Goal: Transaction & Acquisition: Book appointment/travel/reservation

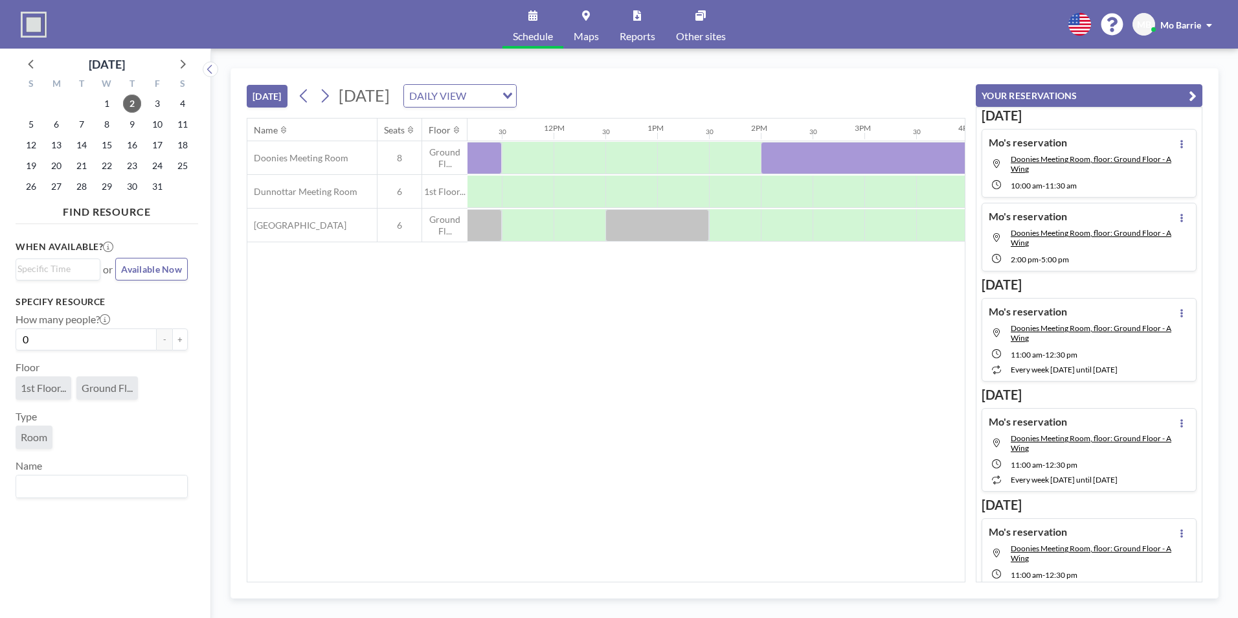
scroll to position [0, 1356]
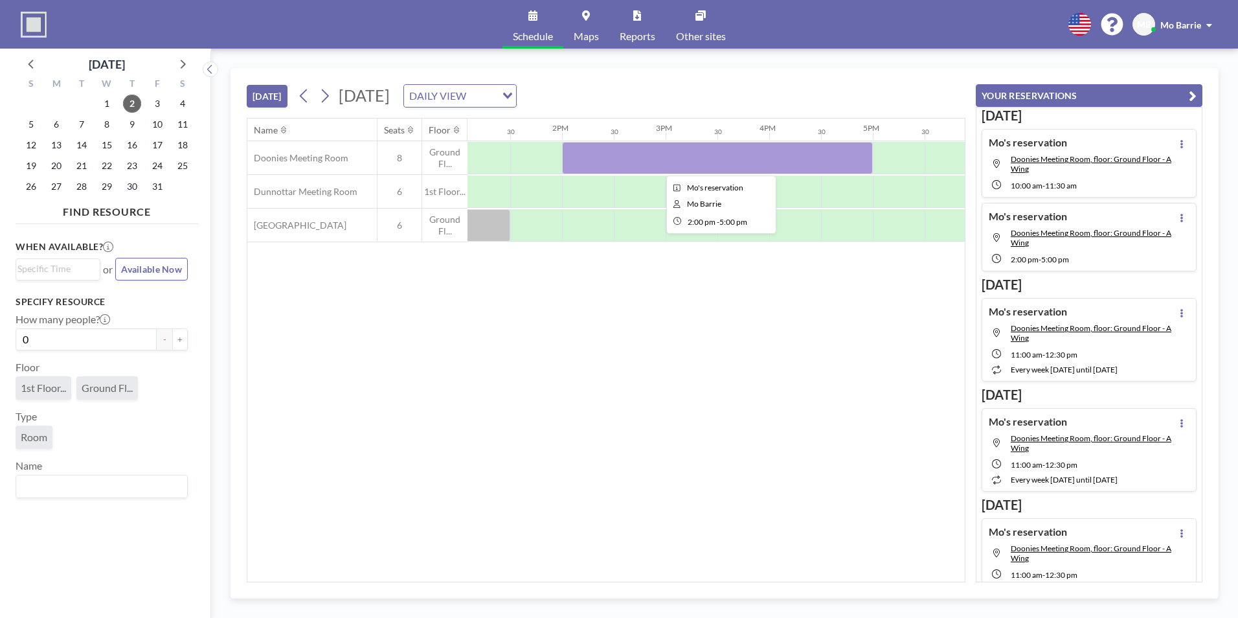
click at [722, 154] on div at bounding box center [717, 158] width 311 height 32
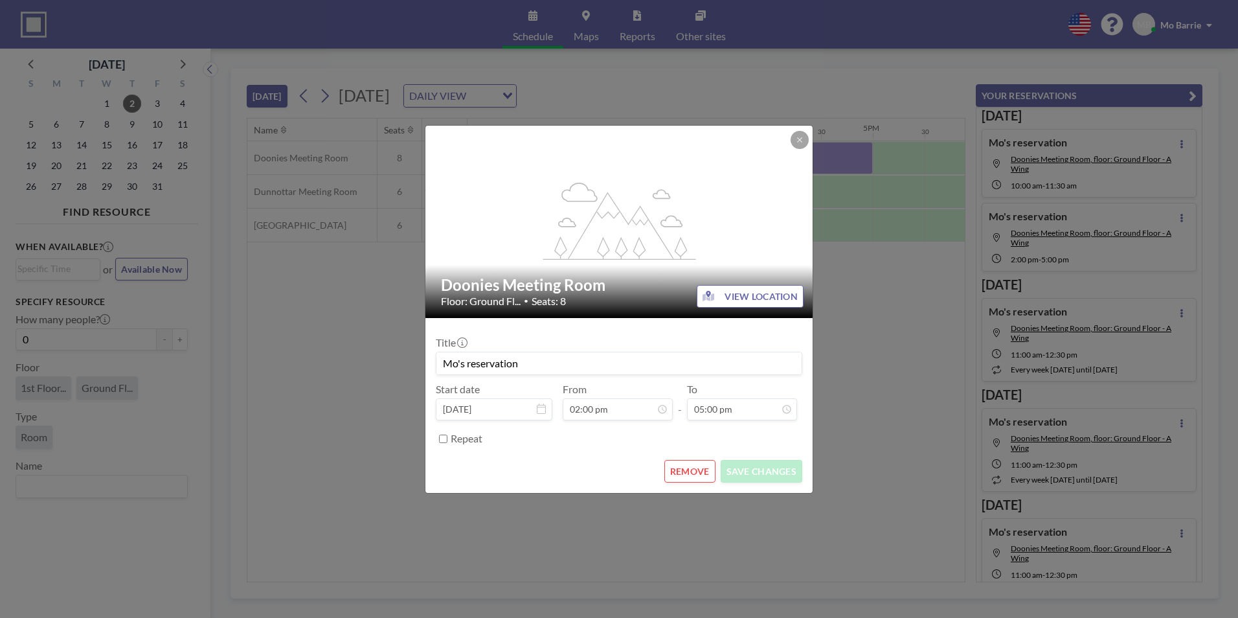
click at [690, 477] on button "REMOVE" at bounding box center [689, 471] width 51 height 23
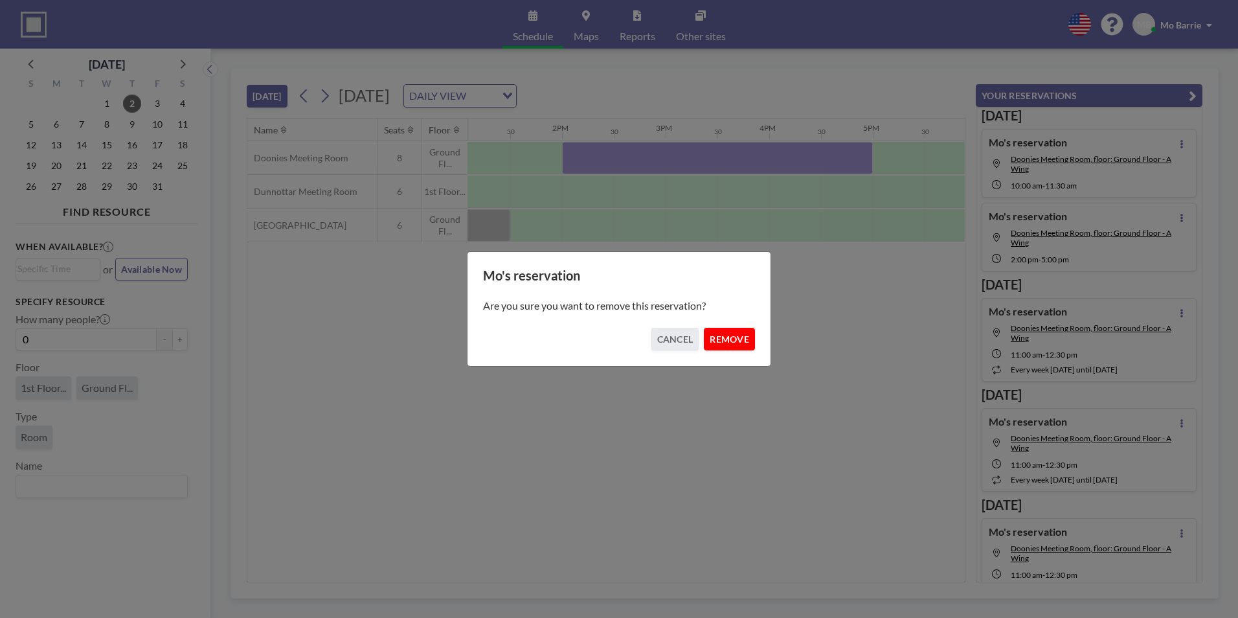
click at [722, 341] on button "REMOVE" at bounding box center [729, 339] width 51 height 23
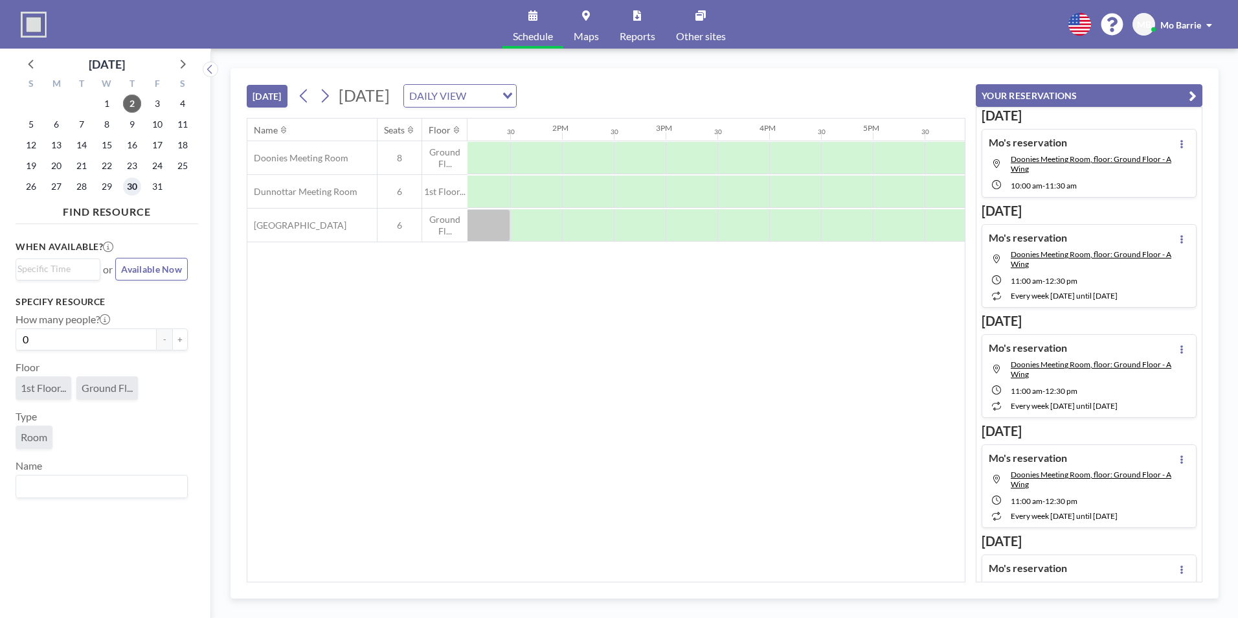
click at [131, 184] on span "30" at bounding box center [132, 186] width 18 height 18
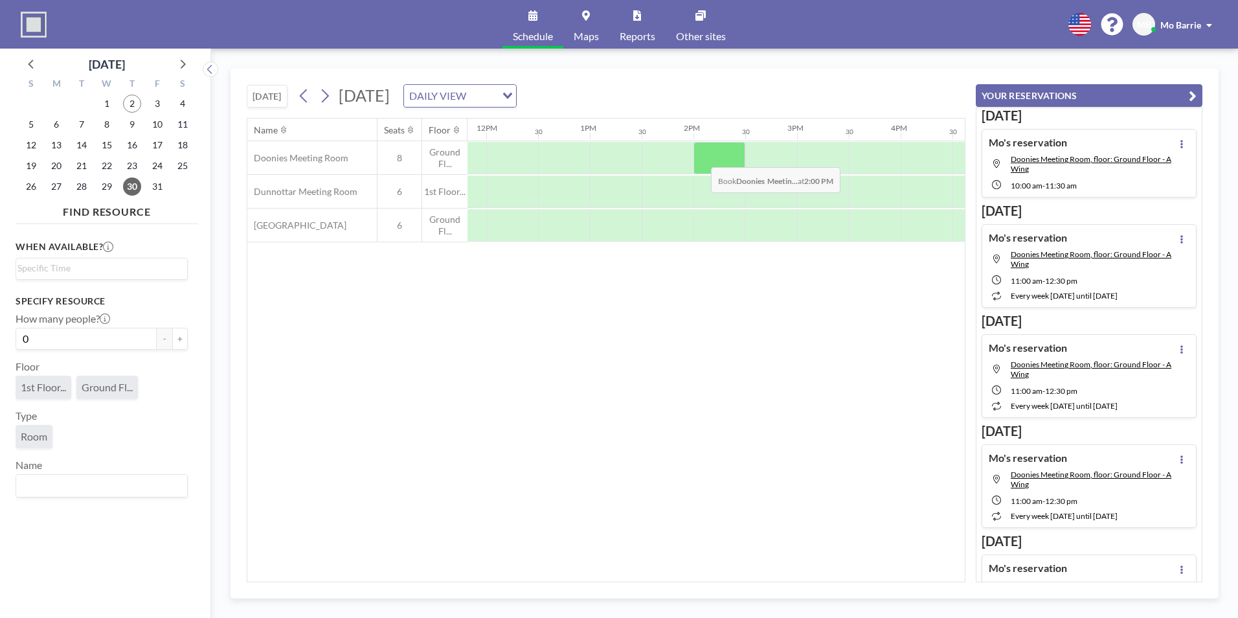
click at [701, 157] on div at bounding box center [720, 158] width 52 height 32
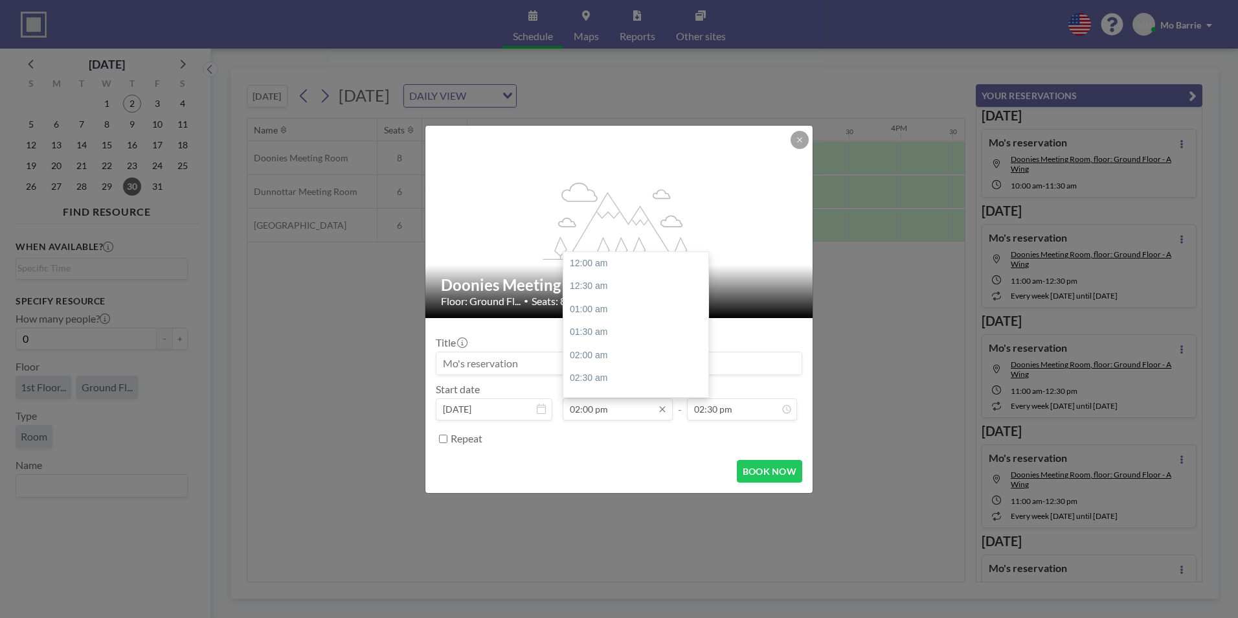
scroll to position [646, 0]
click at [604, 411] on input "02:00 pm" at bounding box center [618, 409] width 110 height 22
click at [615, 337] on div "05:00 pm" at bounding box center [639, 336] width 152 height 23
type input "05:00 pm"
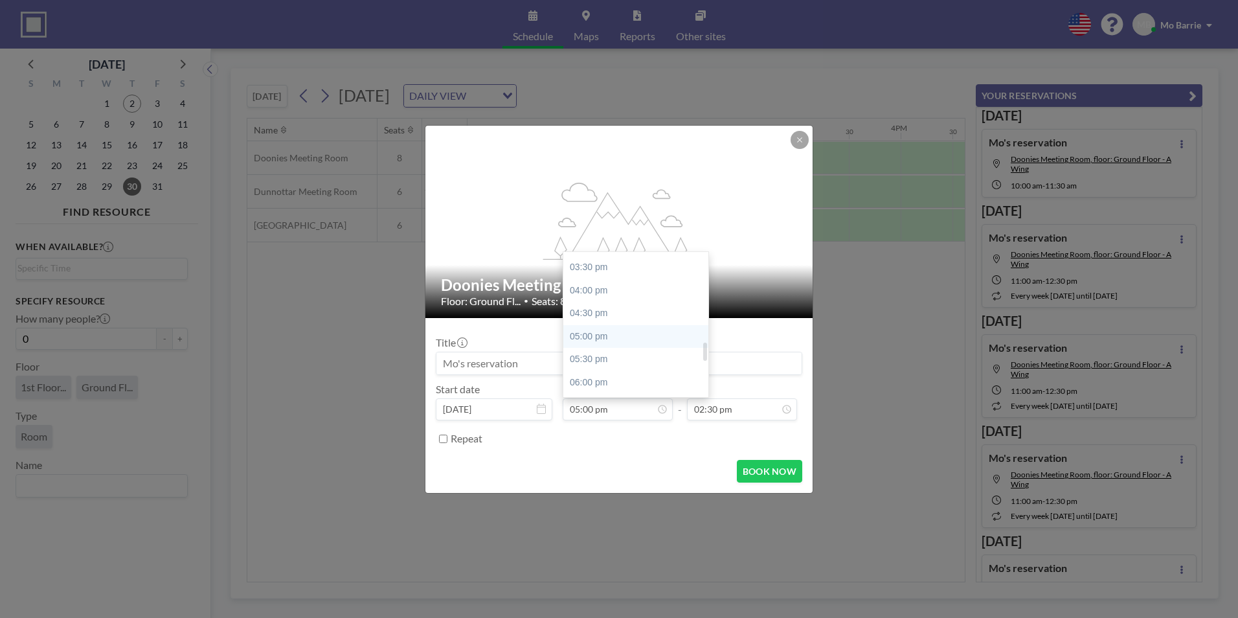
type input "05:30 pm"
click at [576, 408] on input "05:00 pm" at bounding box center [618, 409] width 110 height 22
click at [583, 316] on div "02:00 pm" at bounding box center [639, 319] width 152 height 23
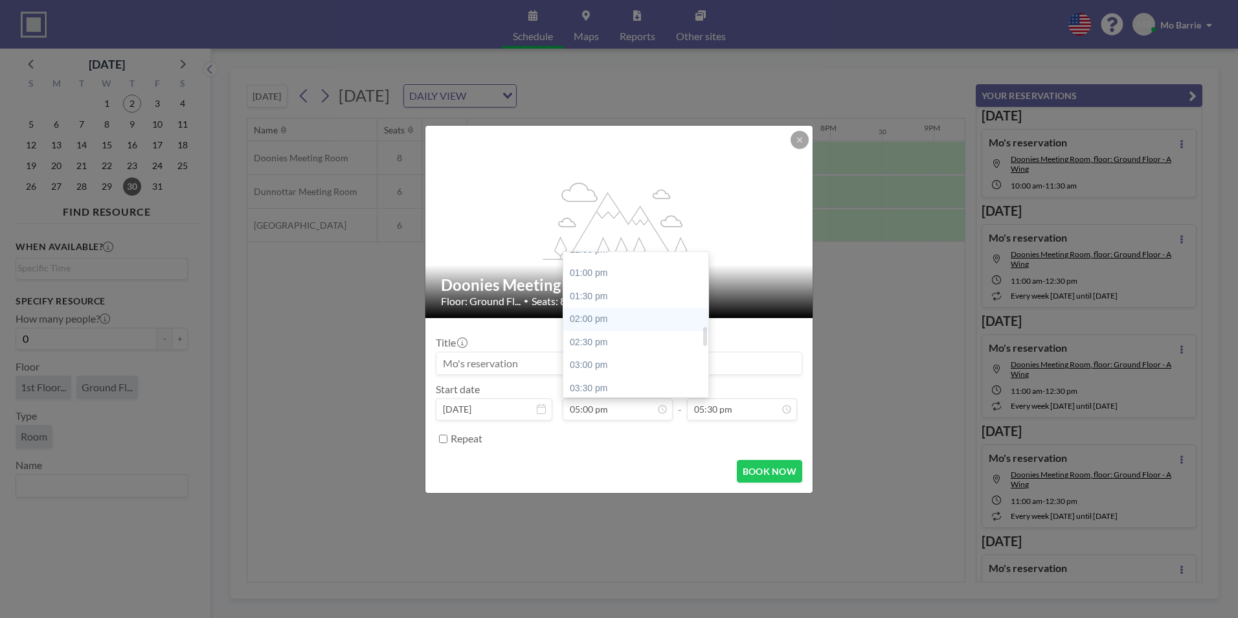
type input "02:00 pm"
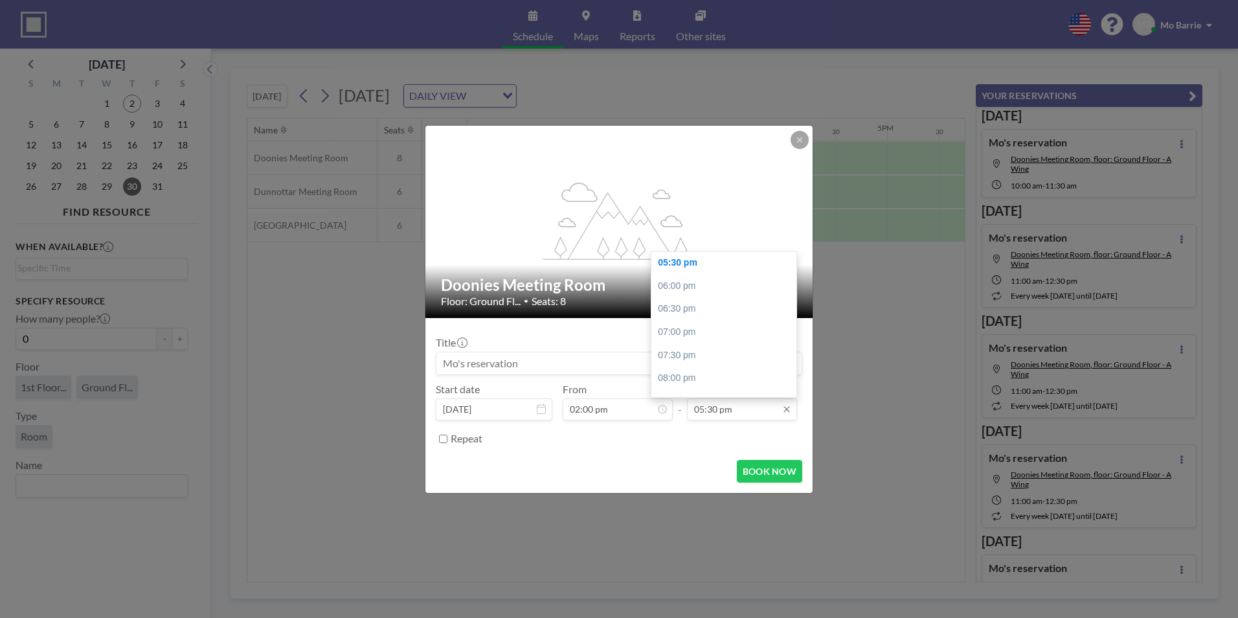
scroll to position [0, 1399]
click at [719, 414] on input "05:30 pm" at bounding box center [742, 409] width 110 height 22
click at [675, 307] on div "05:00 pm" at bounding box center [727, 304] width 152 height 23
type input "05:00 pm"
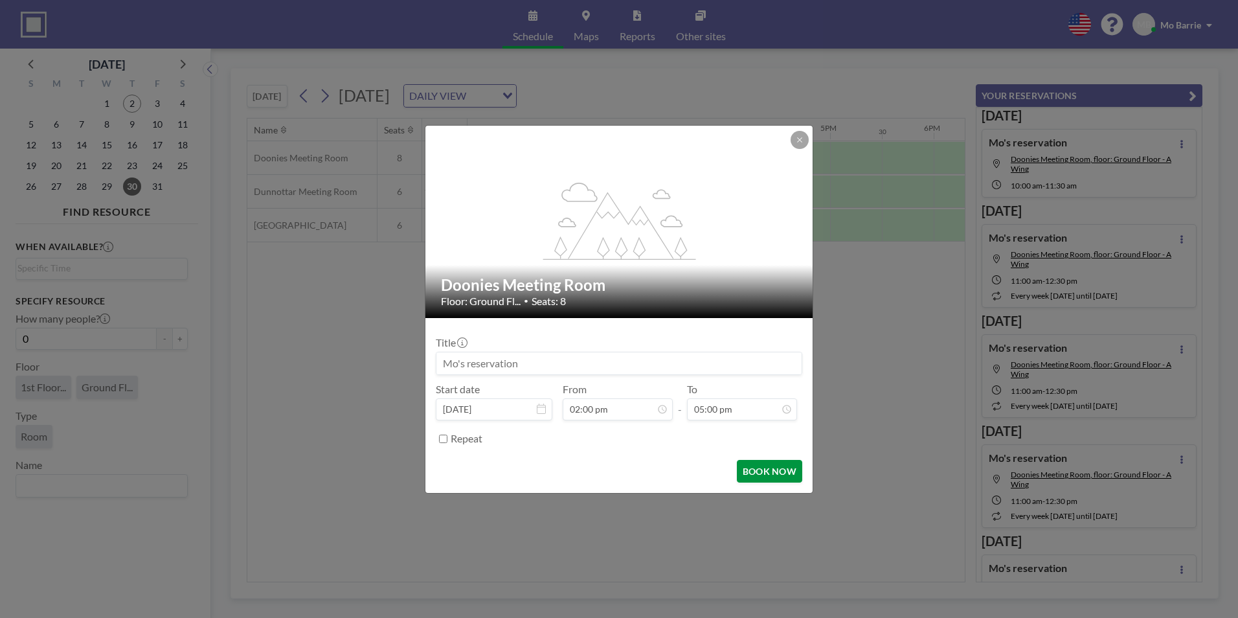
scroll to position [784, 0]
click at [759, 471] on button "BOOK NOW" at bounding box center [769, 471] width 65 height 23
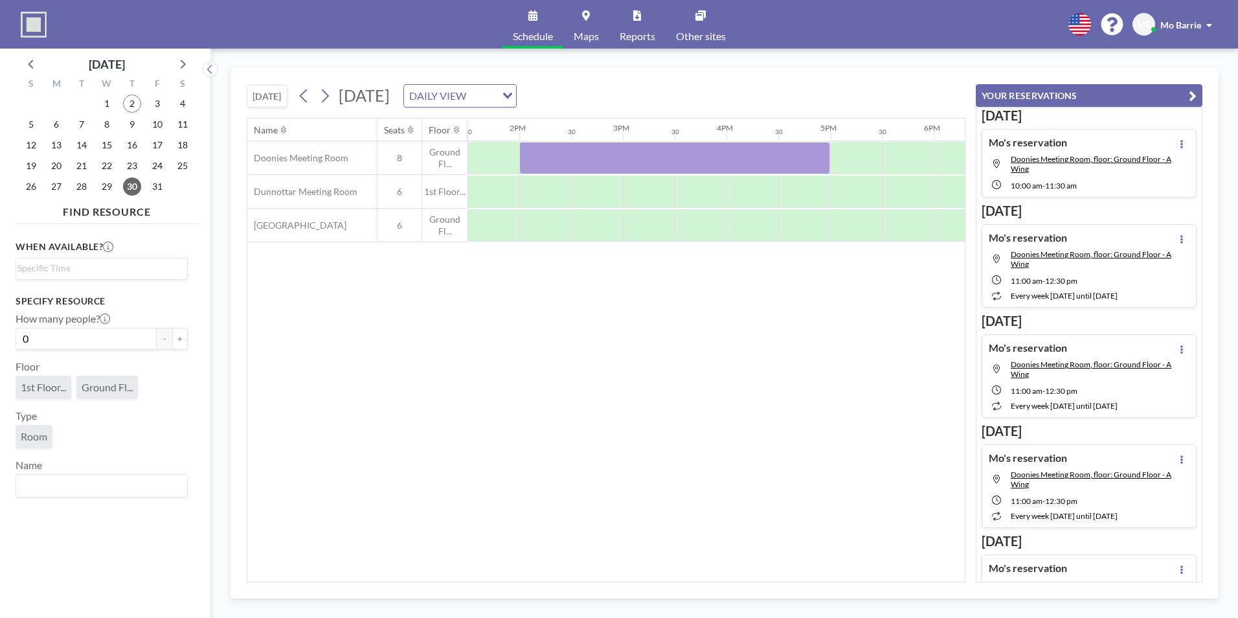
click at [400, 324] on div "Name Seats Floor 12AM 30 1AM 30 2AM 30 3AM 30 4AM 30 5AM 30 6AM 30 7AM 30 8AM 3…" at bounding box center [605, 350] width 717 height 463
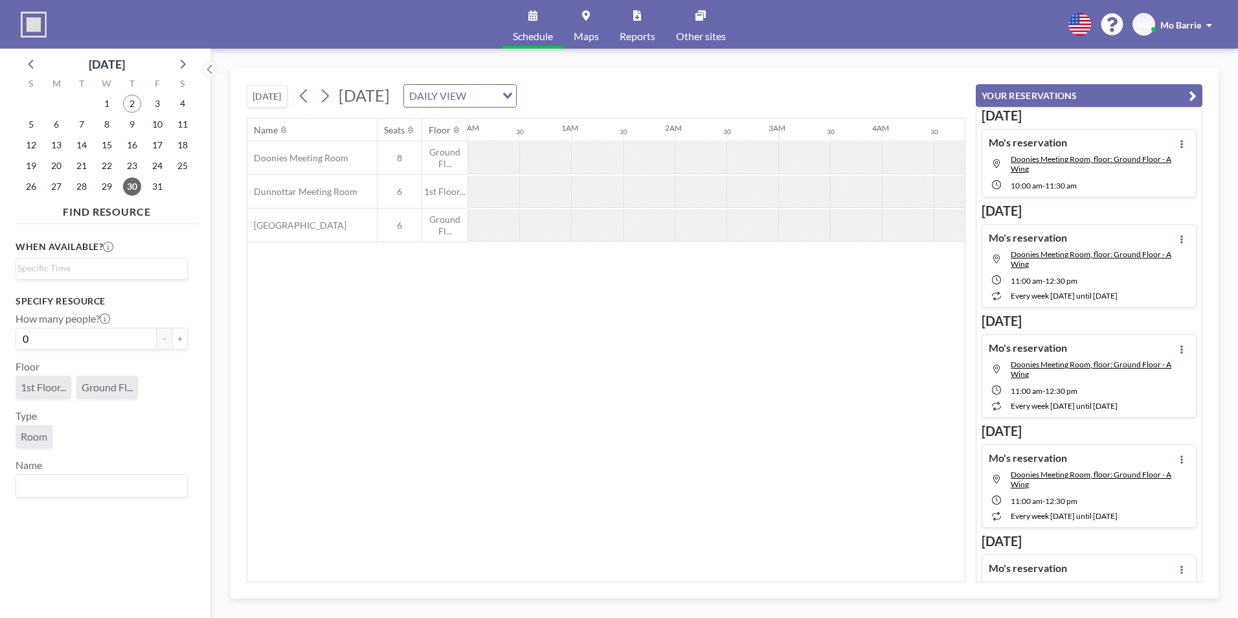
scroll to position [0, 1399]
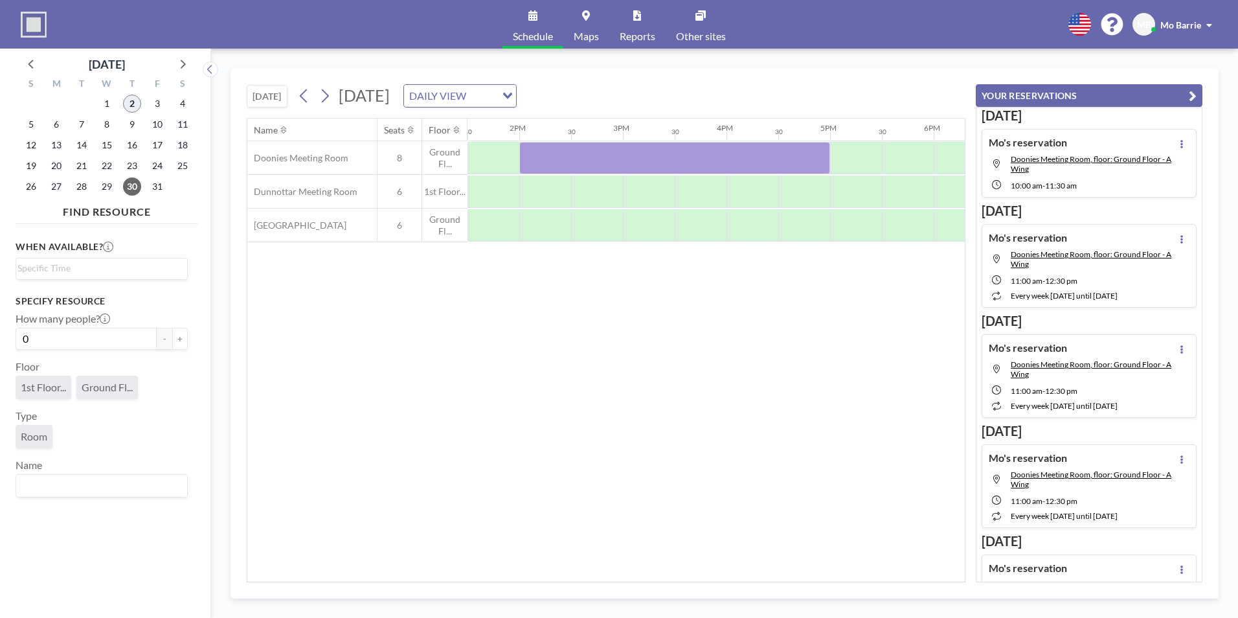
click at [129, 98] on span "2" at bounding box center [132, 104] width 18 height 18
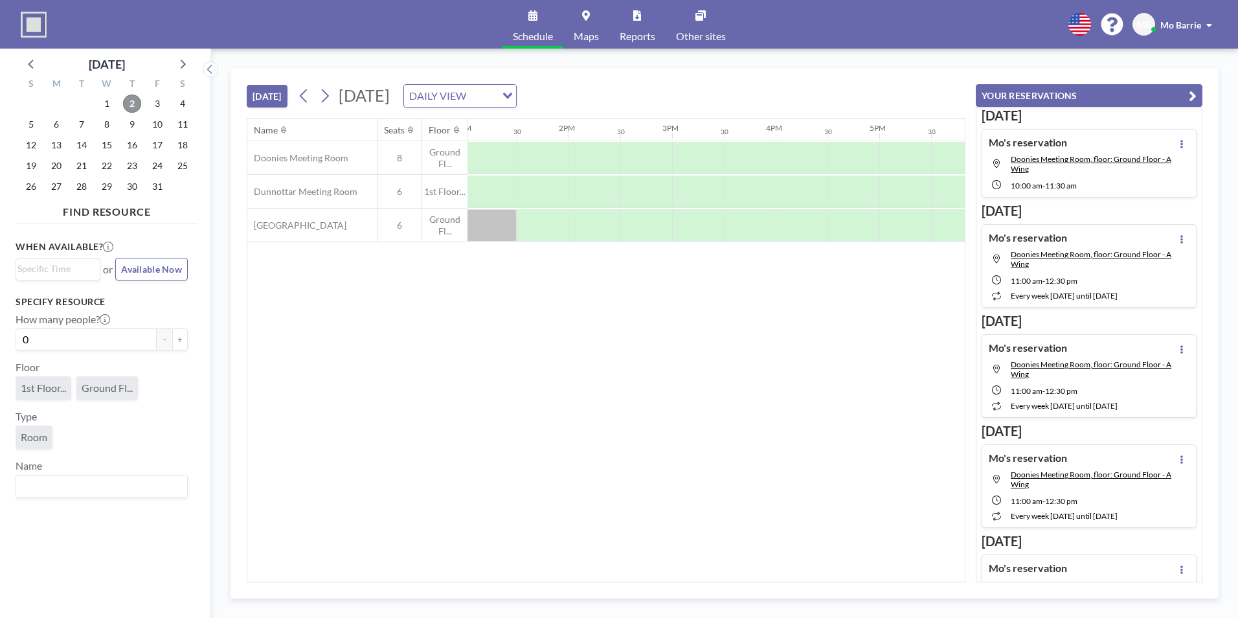
scroll to position [0, 1345]
click at [404, 396] on div "Name Seats Floor 12AM 30 1AM 30 2AM 30 3AM 30 4AM 30 5AM 30 6AM 30 7AM 30 8AM 3…" at bounding box center [605, 350] width 717 height 463
click at [302, 98] on icon at bounding box center [304, 95] width 12 height 19
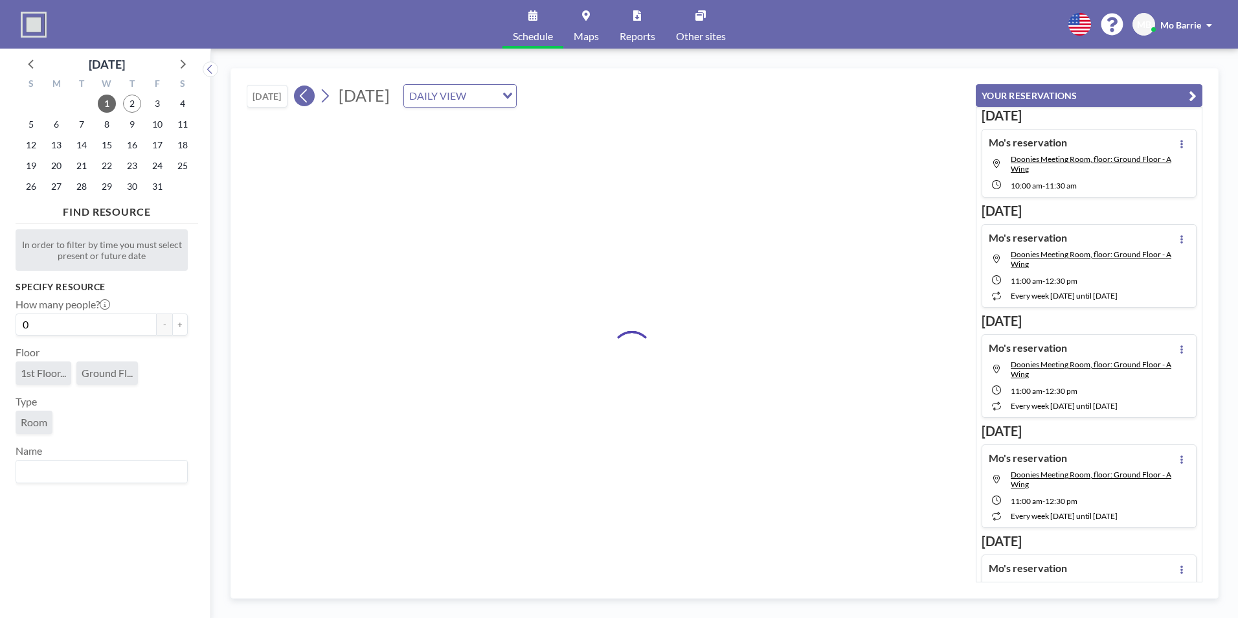
click at [302, 98] on icon at bounding box center [304, 95] width 12 height 19
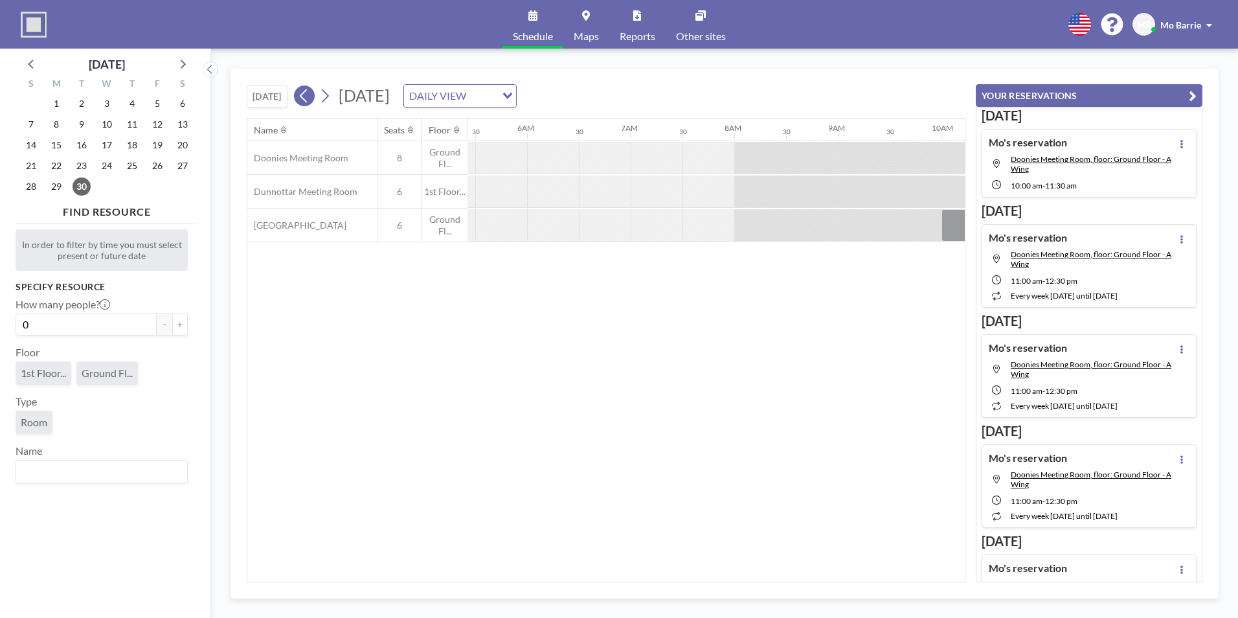
scroll to position [0, 777]
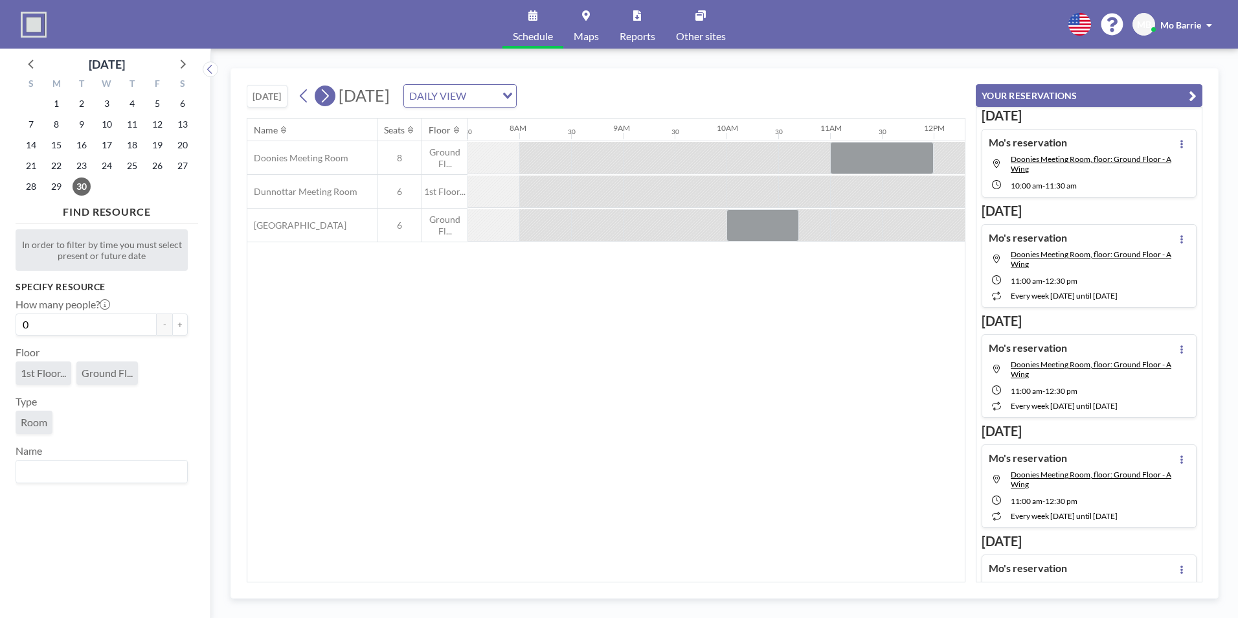
click at [326, 100] on icon at bounding box center [325, 96] width 7 height 14
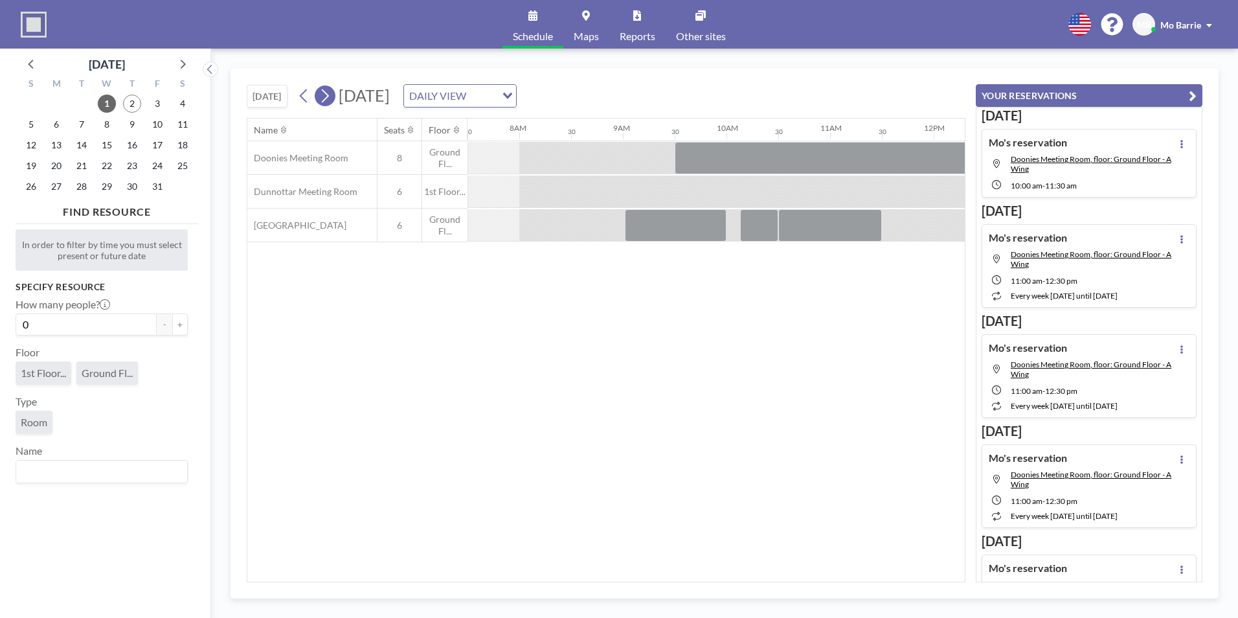
click at [326, 94] on icon at bounding box center [325, 95] width 12 height 19
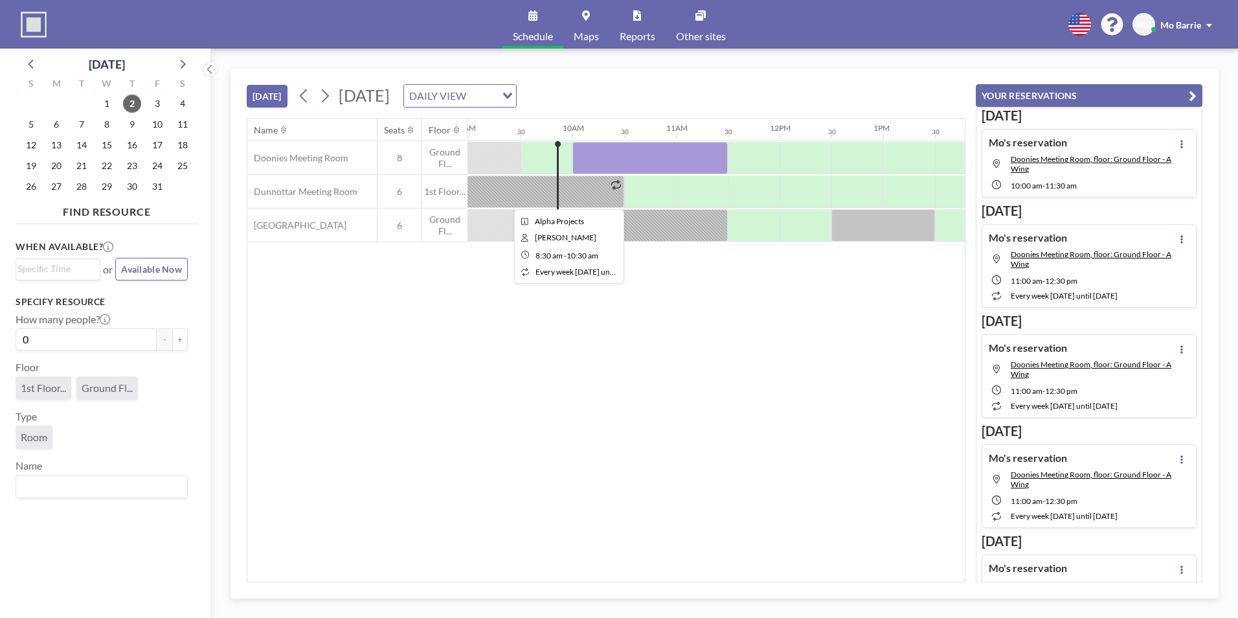
scroll to position [0, 932]
click at [529, 322] on div "Name Seats Floor 12AM 30 1AM 30 2AM 30 3AM 30 4AM 30 5AM 30 6AM 30 7AM 30 8AM 3…" at bounding box center [605, 350] width 717 height 463
